Goal: Task Accomplishment & Management: Manage account settings

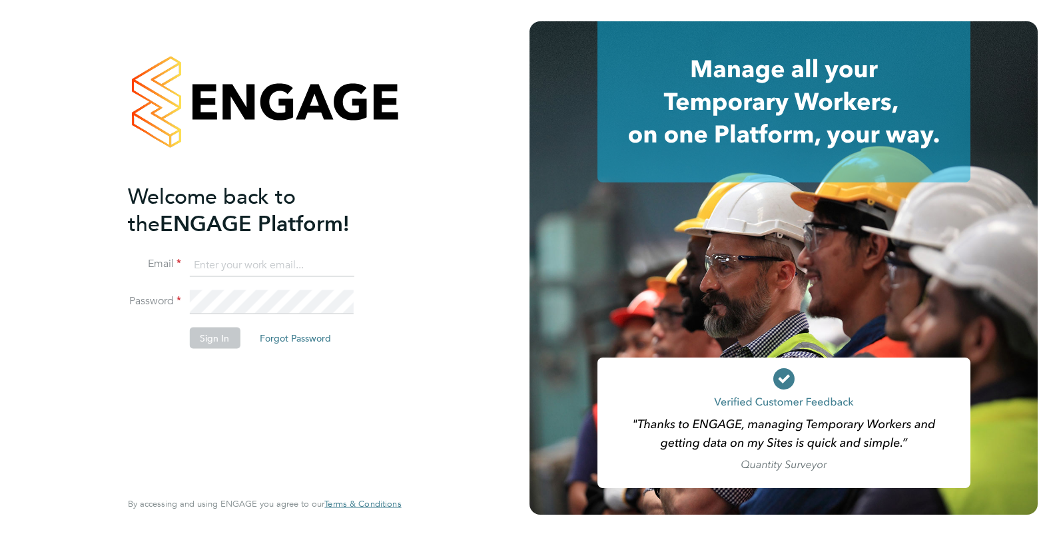
type input "rahneecoombs96@gmail.com"
click at [367, 276] on li "Email rahneecoombs96@gmail.com" at bounding box center [258, 271] width 260 height 37
click at [209, 337] on button "Sign In" at bounding box center [214, 337] width 51 height 21
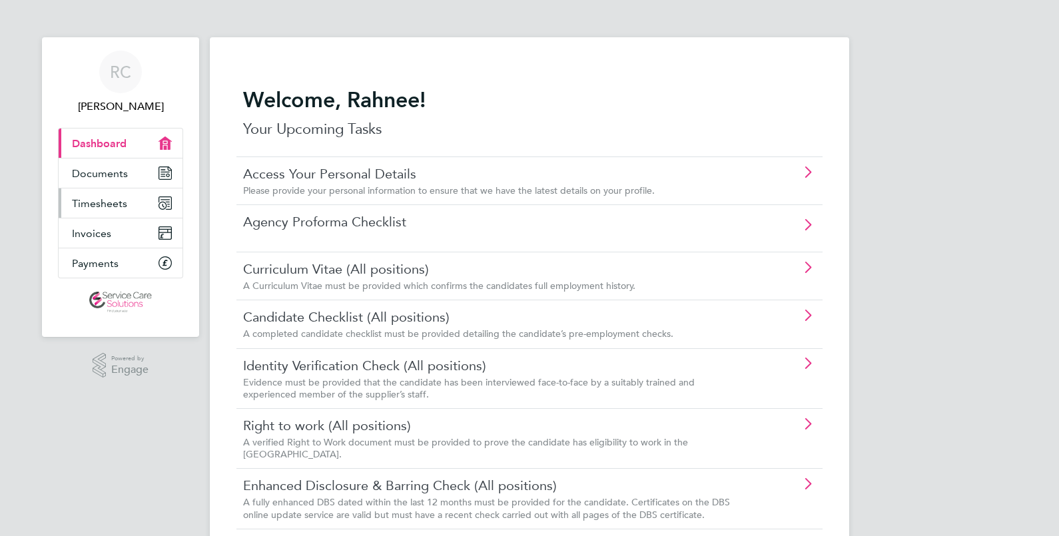
click at [120, 208] on span "Timesheets" at bounding box center [99, 203] width 55 height 13
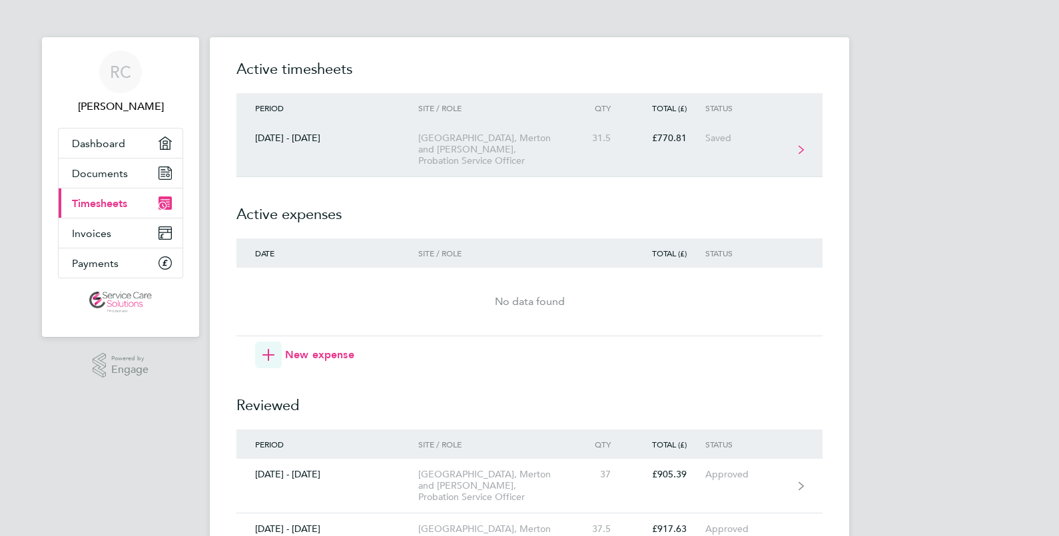
click at [658, 146] on link "[DATE] - [DATE] [GEOGRAPHIC_DATA], [GEOGRAPHIC_DATA] and [GEOGRAPHIC_DATA], Pro…" at bounding box center [530, 150] width 586 height 55
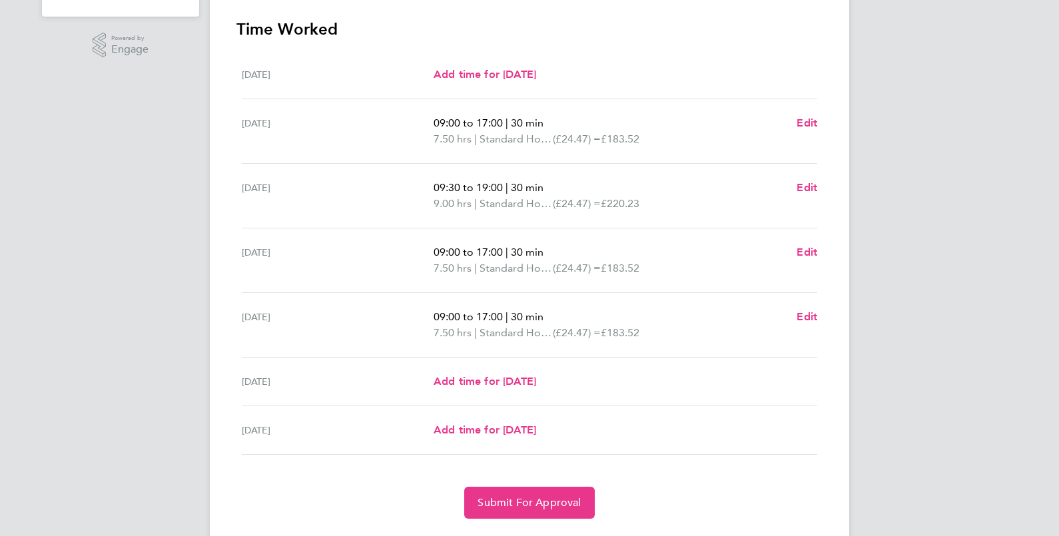
scroll to position [356, 0]
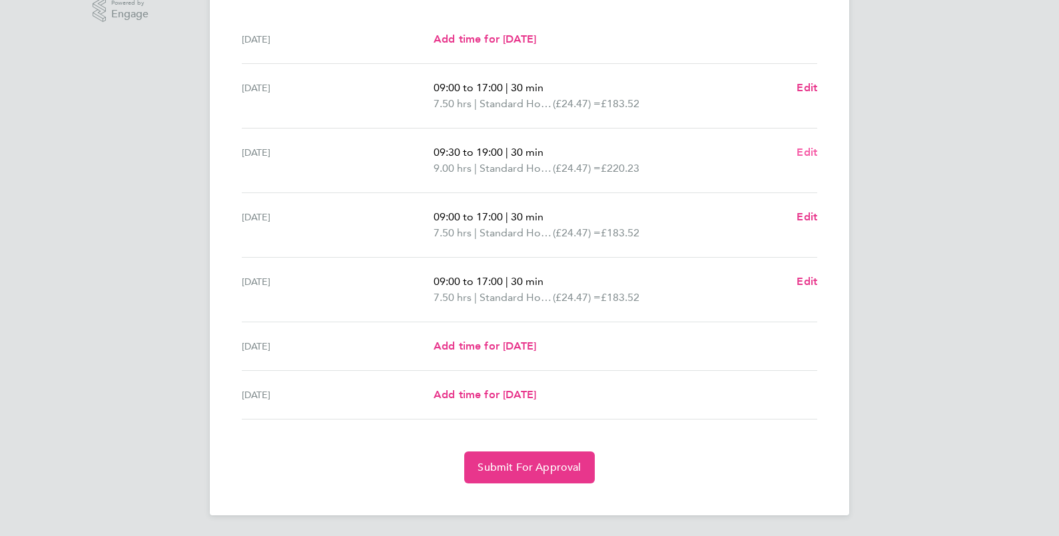
click at [808, 153] on span "Edit" at bounding box center [807, 152] width 21 height 13
select select "30"
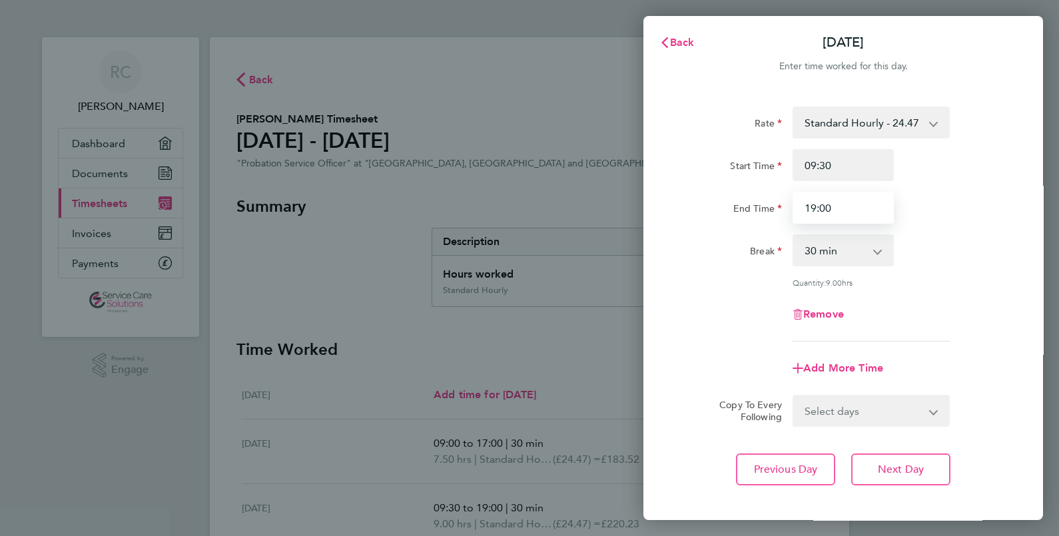
click at [816, 207] on input "19:00" at bounding box center [843, 208] width 101 height 32
type input "18:30"
click at [964, 284] on div "Quantity: 9.00 hrs" at bounding box center [844, 282] width 336 height 11
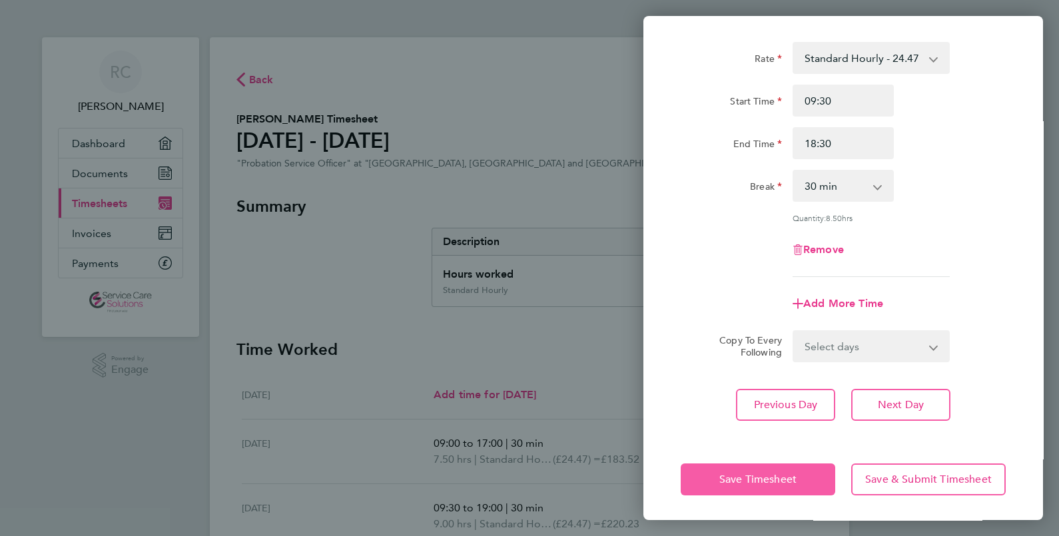
click at [780, 469] on button "Save Timesheet" at bounding box center [758, 480] width 155 height 32
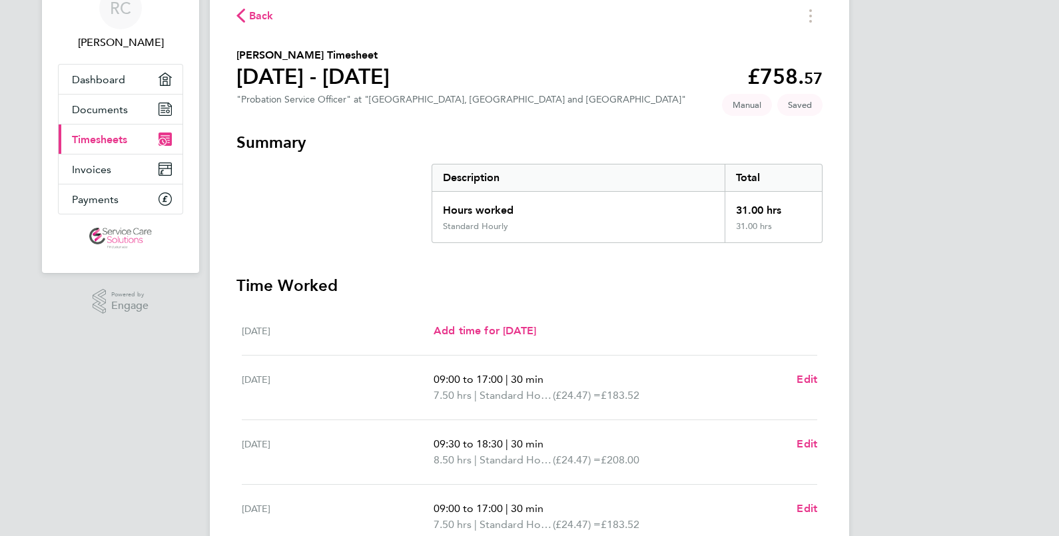
scroll to position [356, 0]
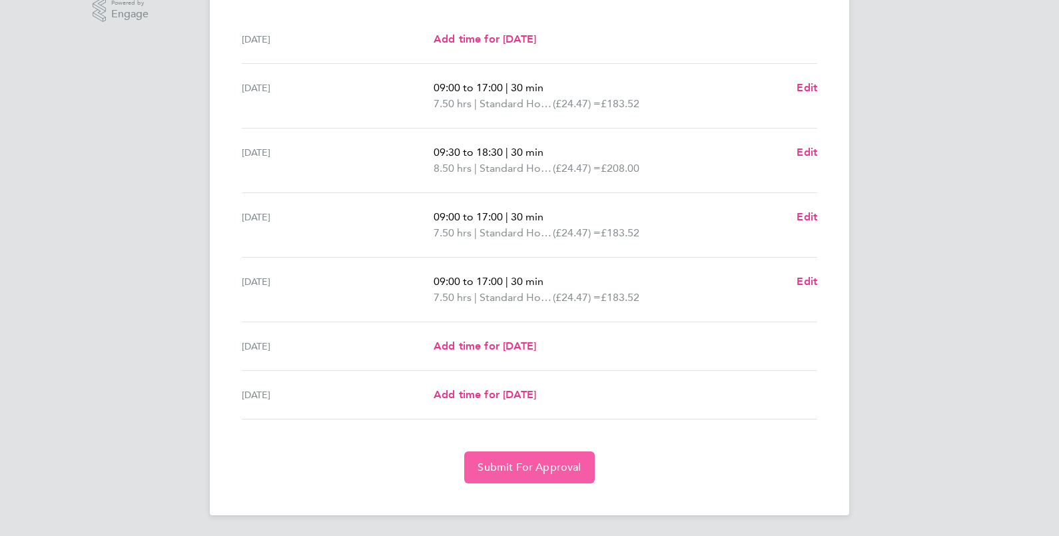
click at [536, 476] on button "Submit For Approval" at bounding box center [529, 468] width 130 height 32
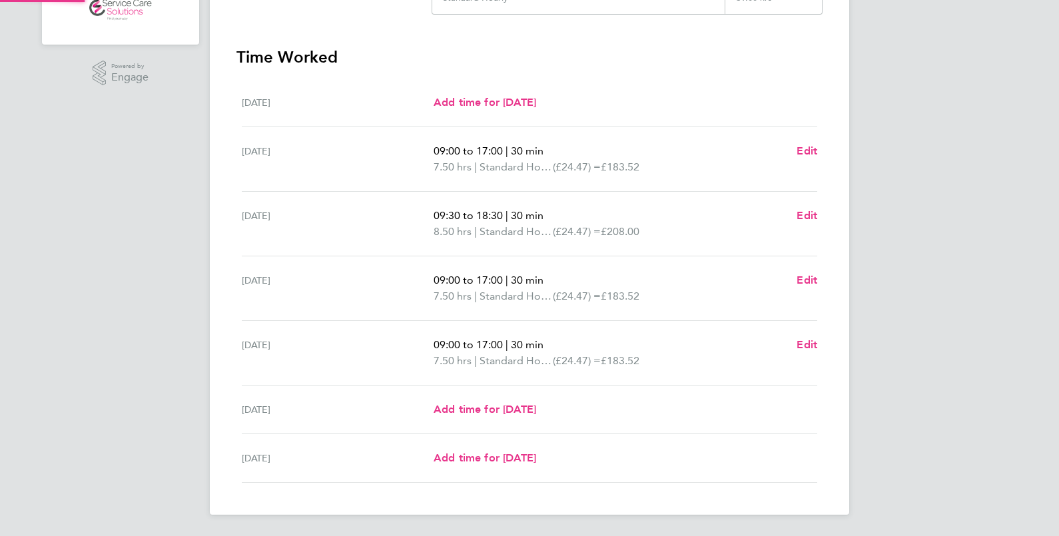
scroll to position [292, 0]
